Goal: Navigation & Orientation: Find specific page/section

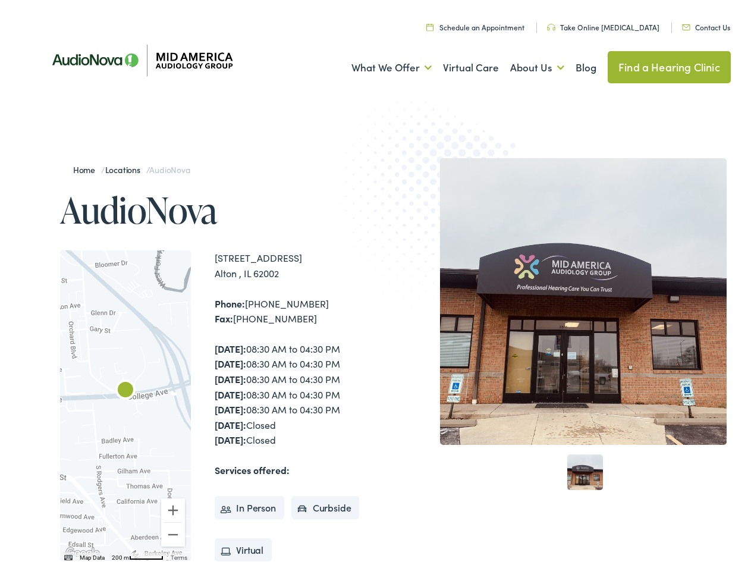
click at [375, 286] on img at bounding box center [440, 204] width 233 height 254
click at [381, 64] on link "What We Offer" at bounding box center [392, 64] width 80 height 44
click at [525, 64] on link "About Us" at bounding box center [537, 64] width 54 height 44
click at [126, 402] on div at bounding box center [125, 402] width 131 height 311
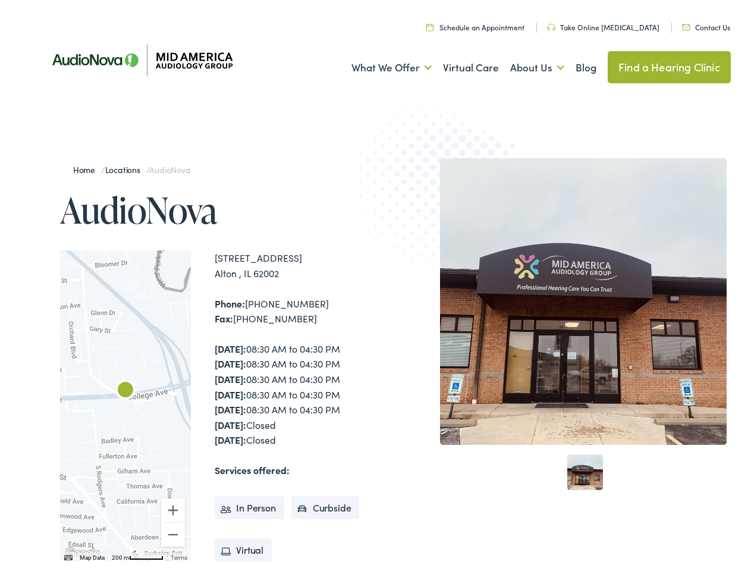
click at [126, 402] on div at bounding box center [125, 402] width 131 height 311
click at [126, 388] on img "AudioNova" at bounding box center [125, 388] width 29 height 29
click at [173, 507] on button "Zoom in" at bounding box center [173, 507] width 24 height 24
click at [173, 531] on button "Zoom out" at bounding box center [173, 531] width 24 height 24
click at [67, 554] on img "Keyboard shortcuts" at bounding box center [68, 553] width 8 height 5
